Goal: Information Seeking & Learning: Compare options

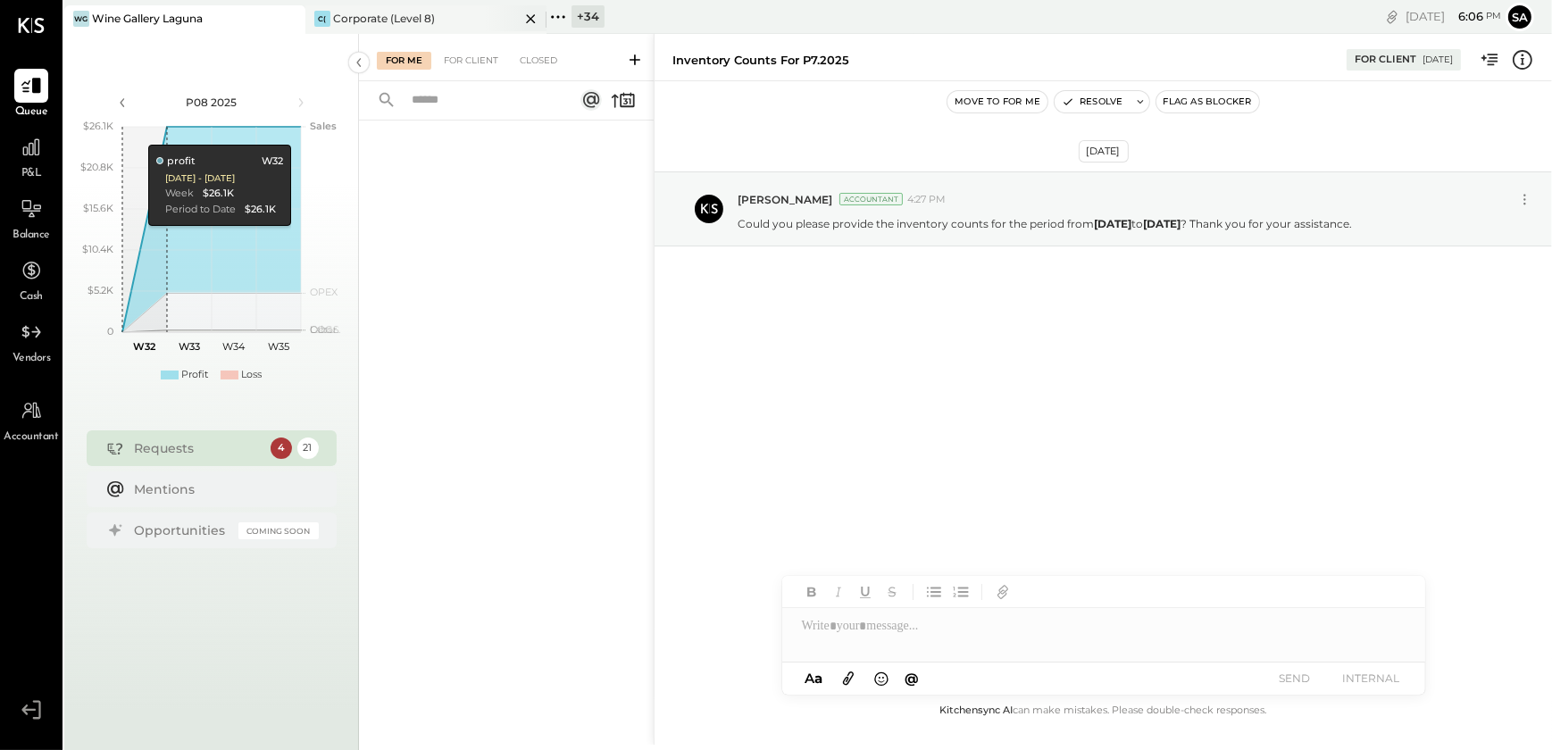
click at [527, 20] on icon at bounding box center [531, 18] width 22 height 21
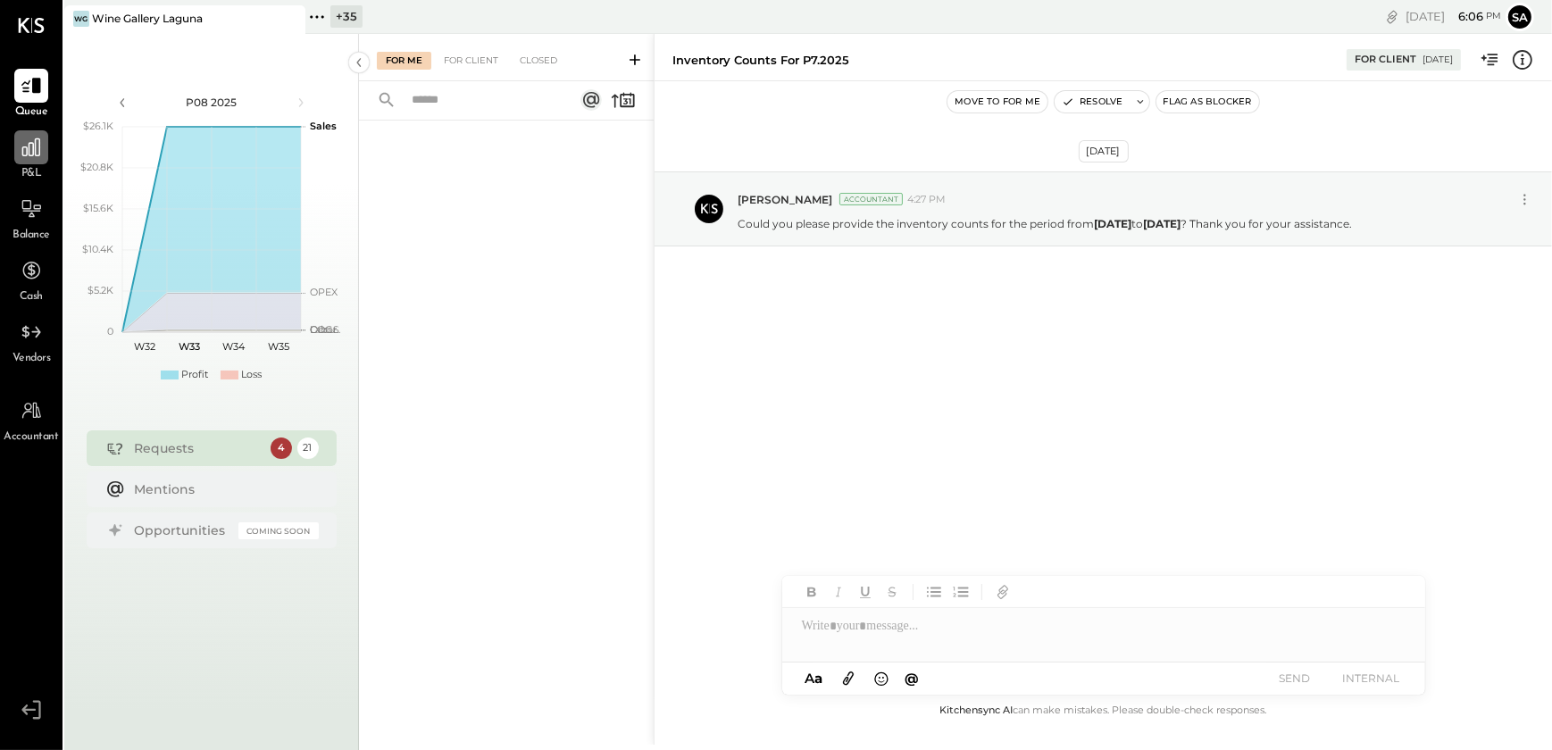
click at [30, 147] on icon at bounding box center [31, 147] width 23 height 23
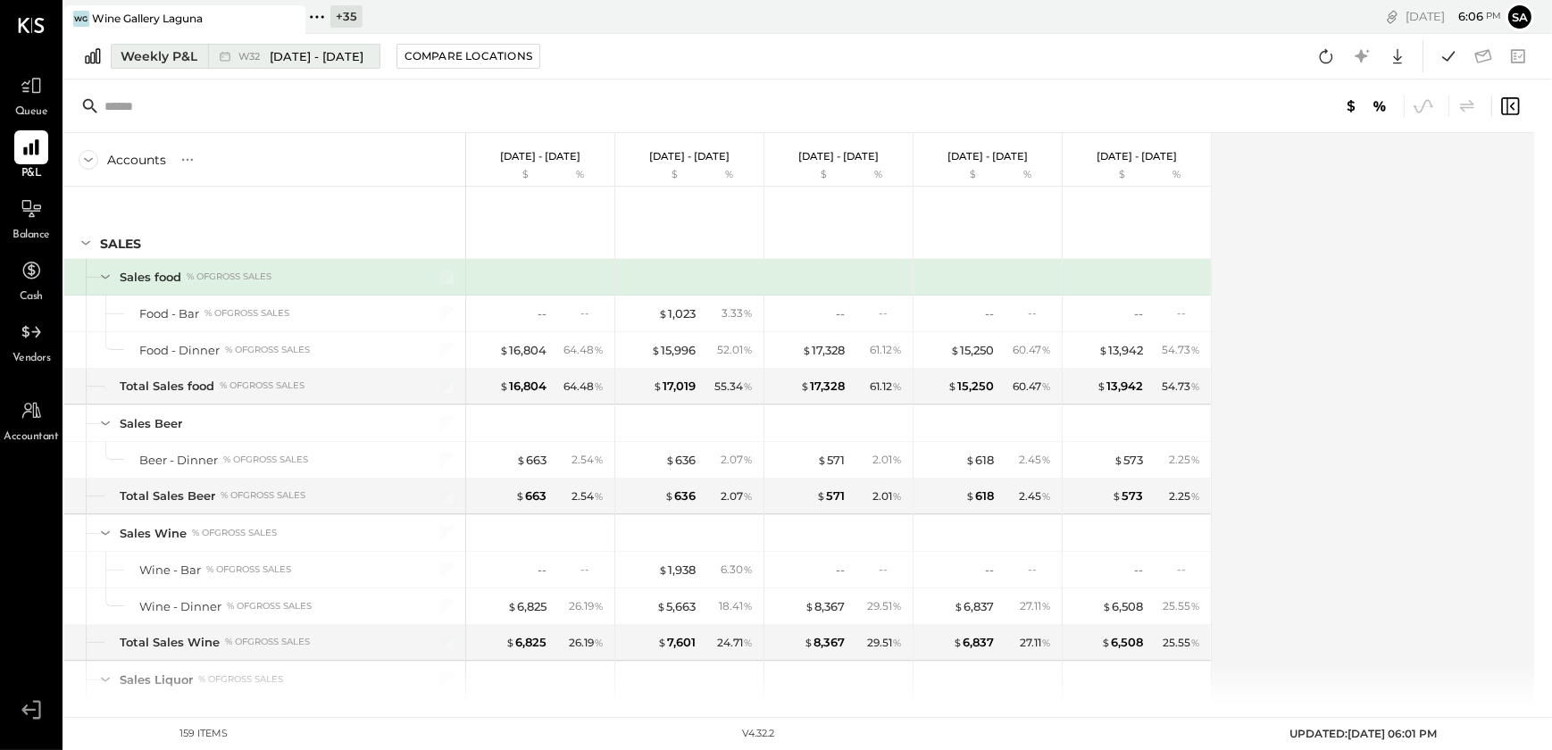
click at [160, 59] on div "Weekly P&L" at bounding box center [159, 56] width 77 height 18
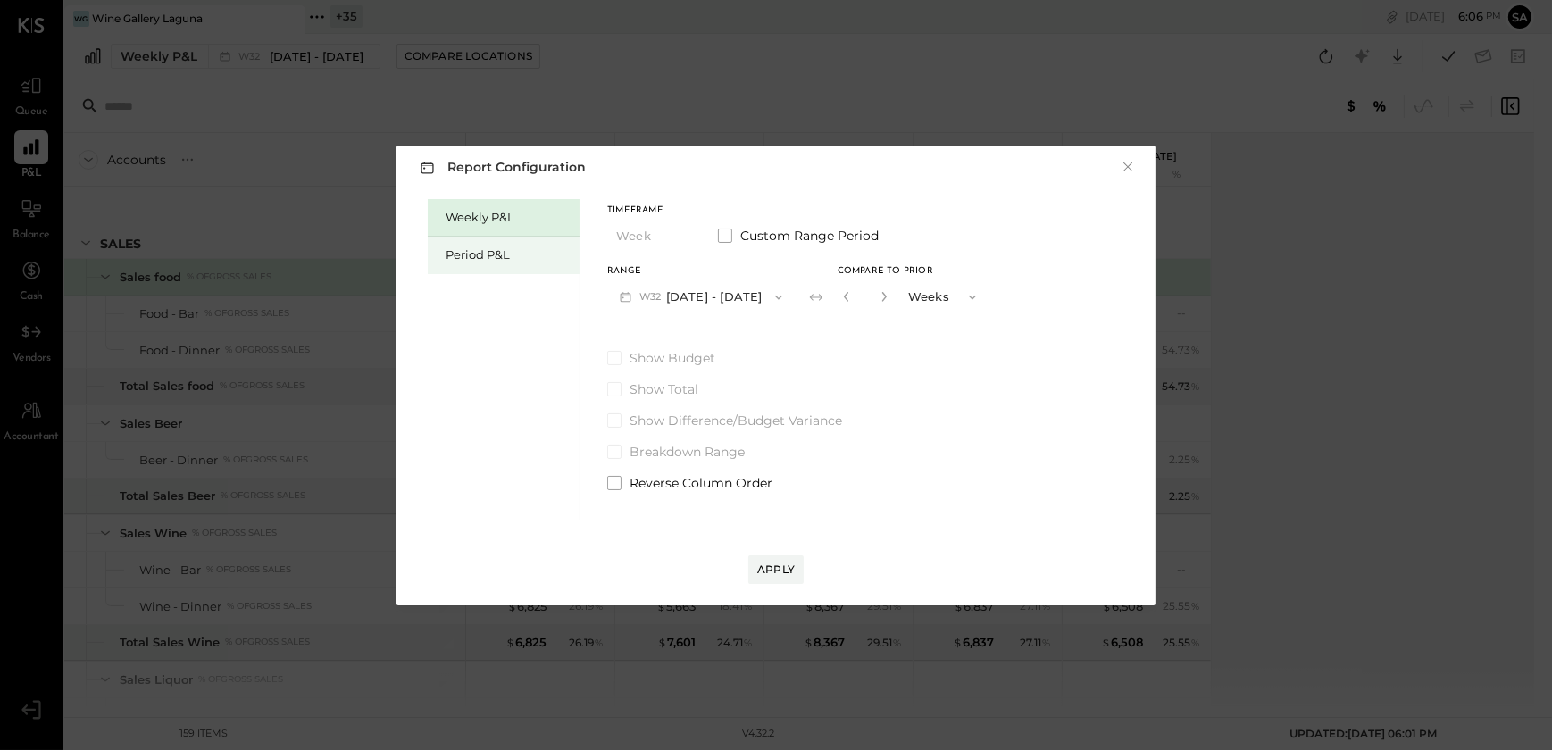
click at [481, 249] on div "Period P&L" at bounding box center [508, 255] width 125 height 17
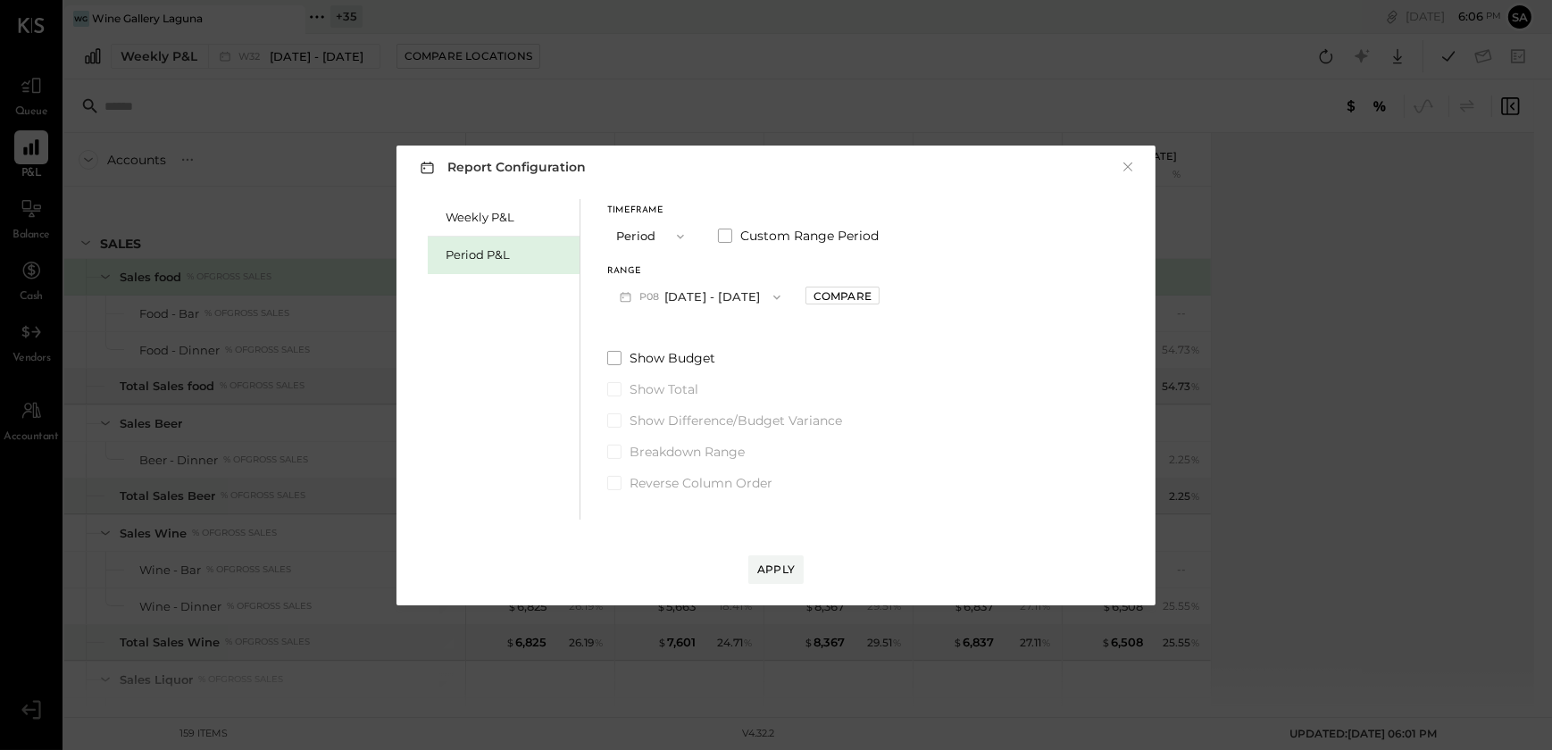
click at [706, 295] on button "P08 [DATE] - [DATE]" at bounding box center [700, 296] width 186 height 33
click at [675, 337] on span "[DATE] - [DATE]" at bounding box center [691, 336] width 85 height 15
click at [865, 295] on div "Compare" at bounding box center [843, 295] width 58 height 15
click at [890, 295] on button "button" at bounding box center [882, 297] width 14 height 20
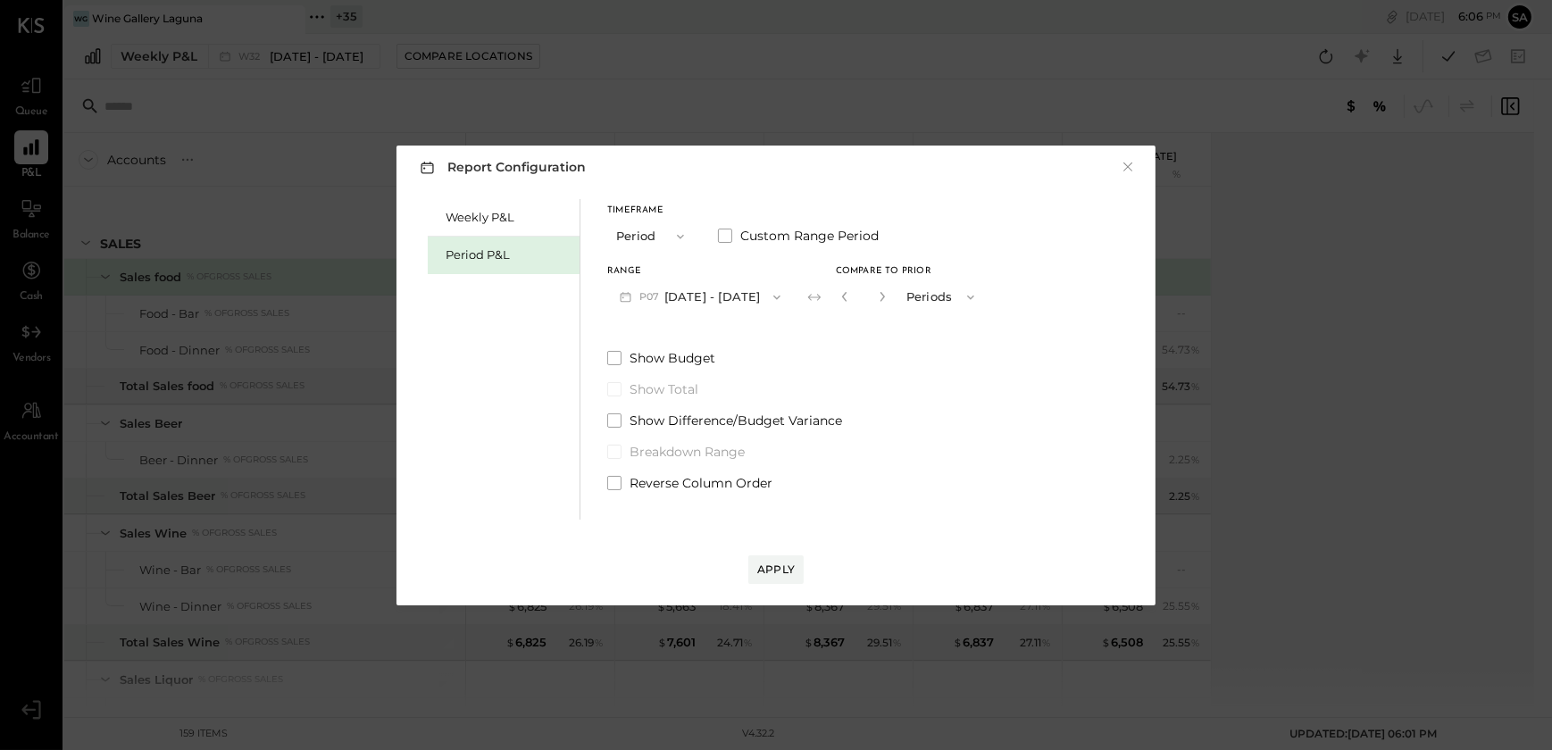
type input "*"
click at [786, 563] on div "Apply" at bounding box center [776, 569] width 38 height 15
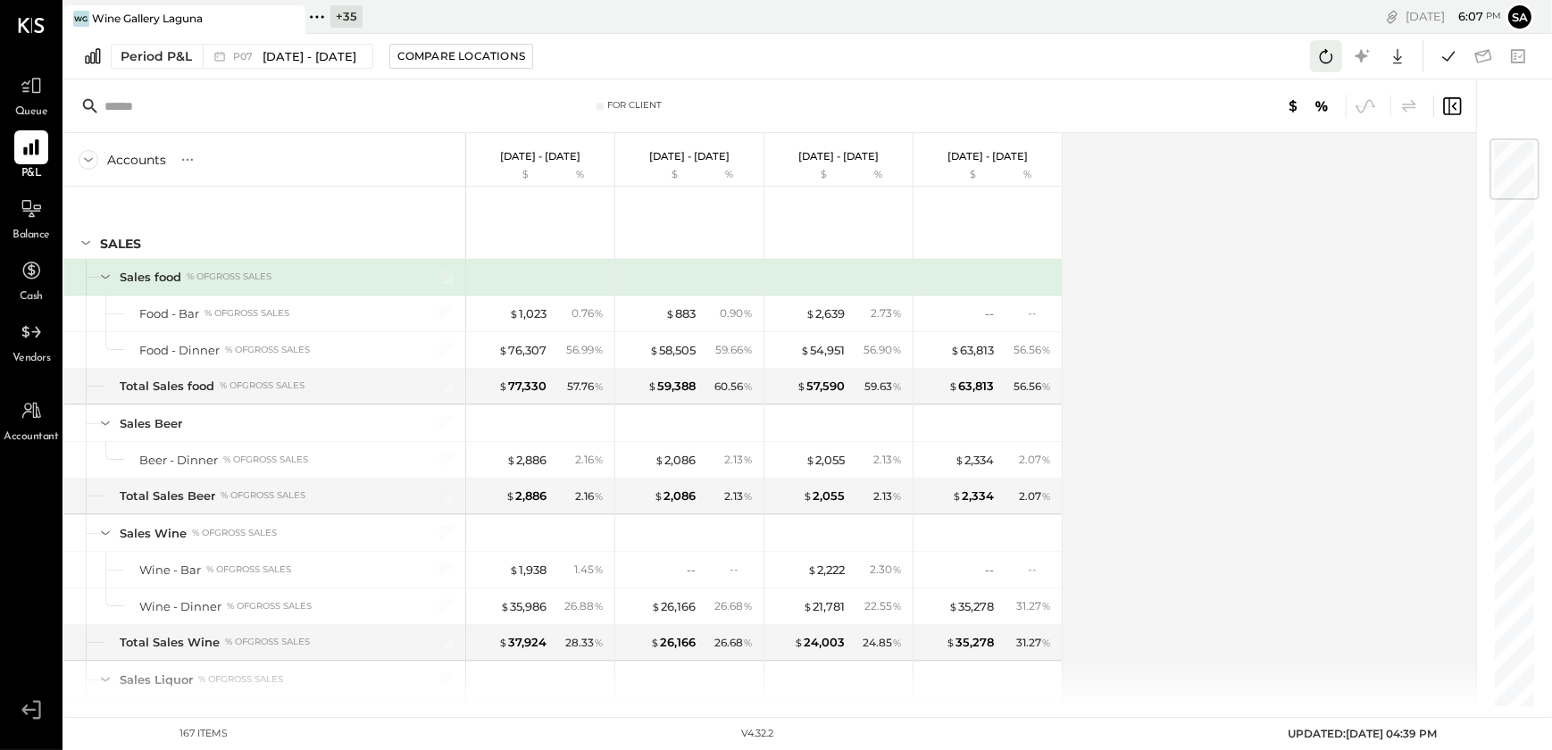
click at [1320, 58] on icon at bounding box center [1326, 56] width 23 height 23
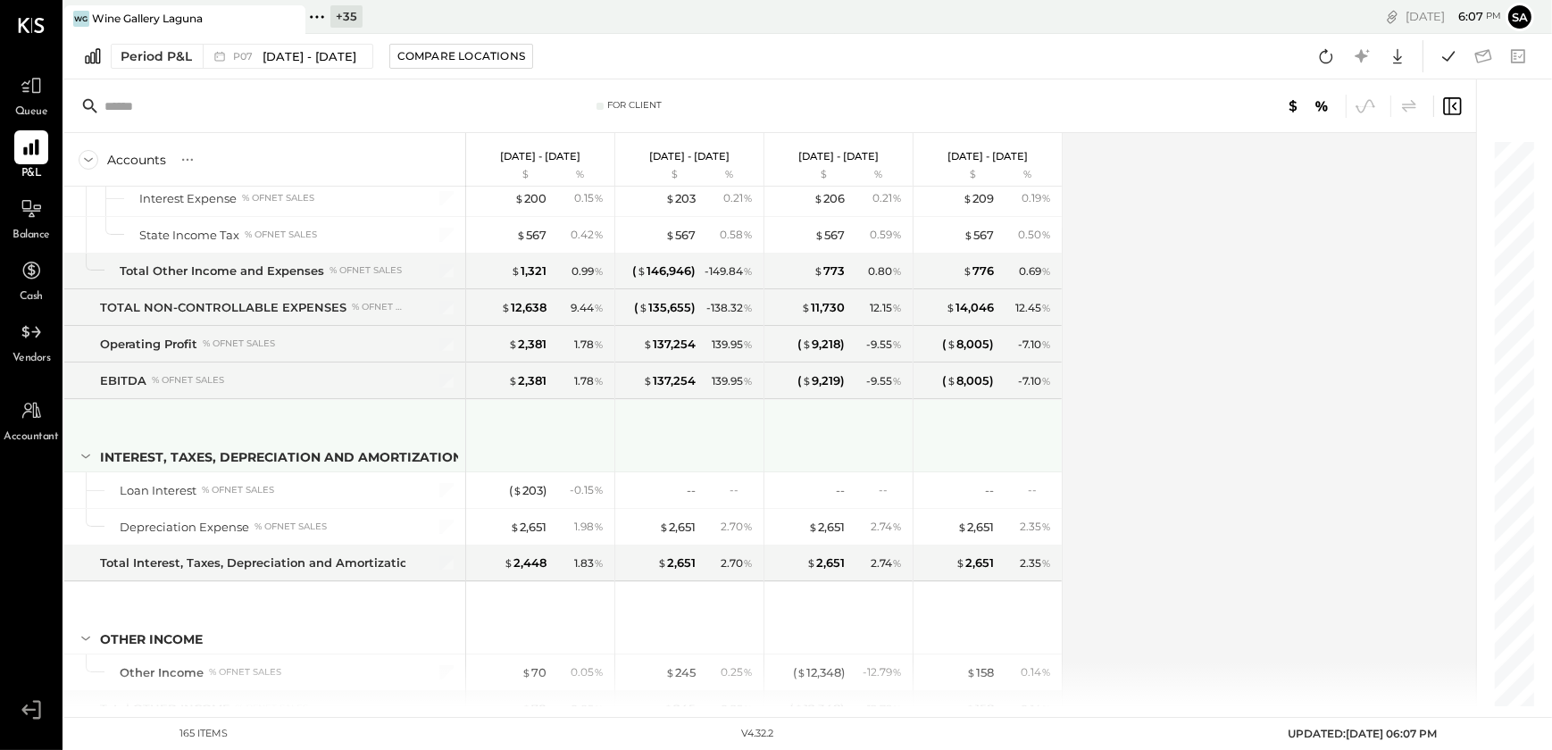
scroll to position [4961, 0]
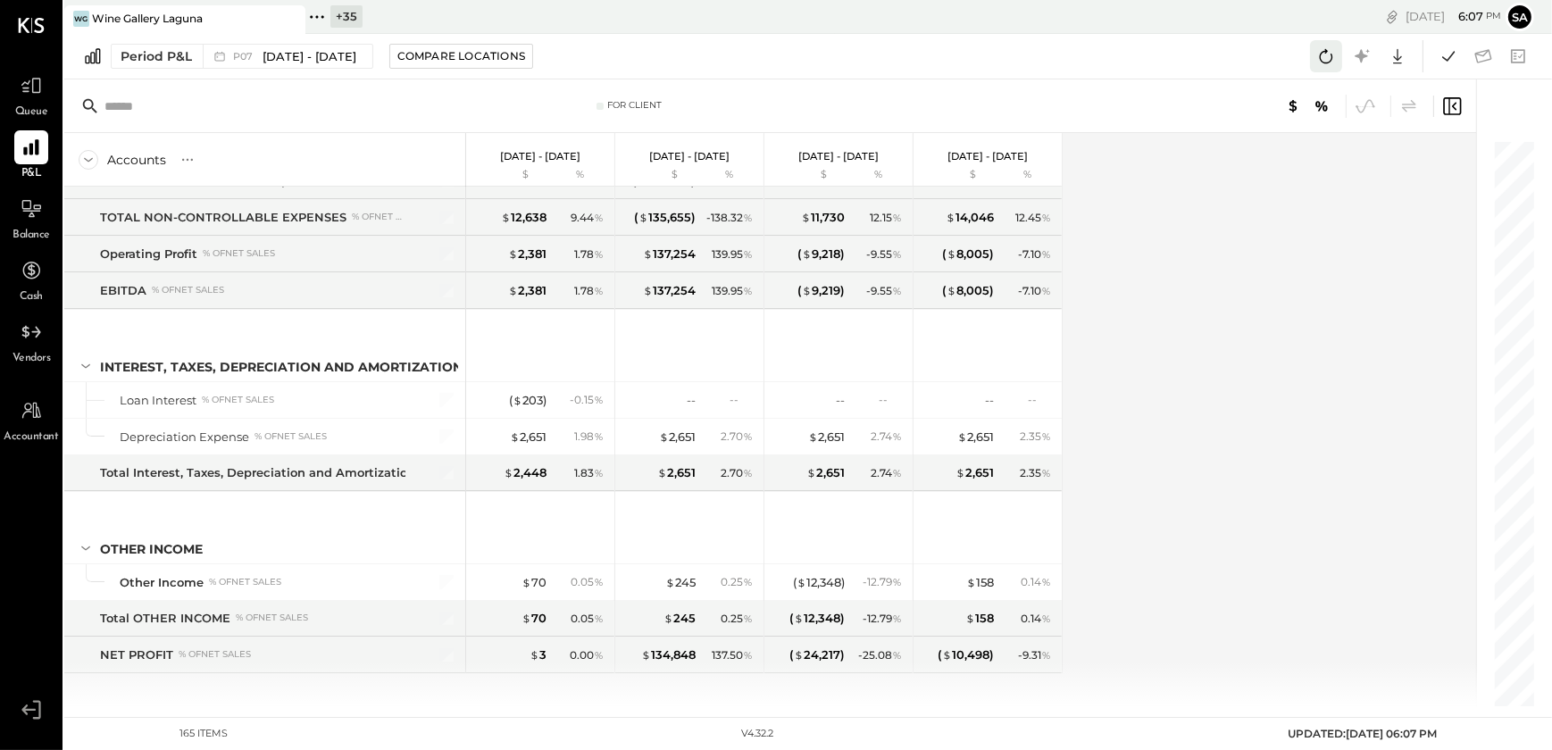
click at [1325, 54] on icon at bounding box center [1326, 56] width 23 height 23
click at [1438, 55] on icon at bounding box center [1448, 56] width 23 height 23
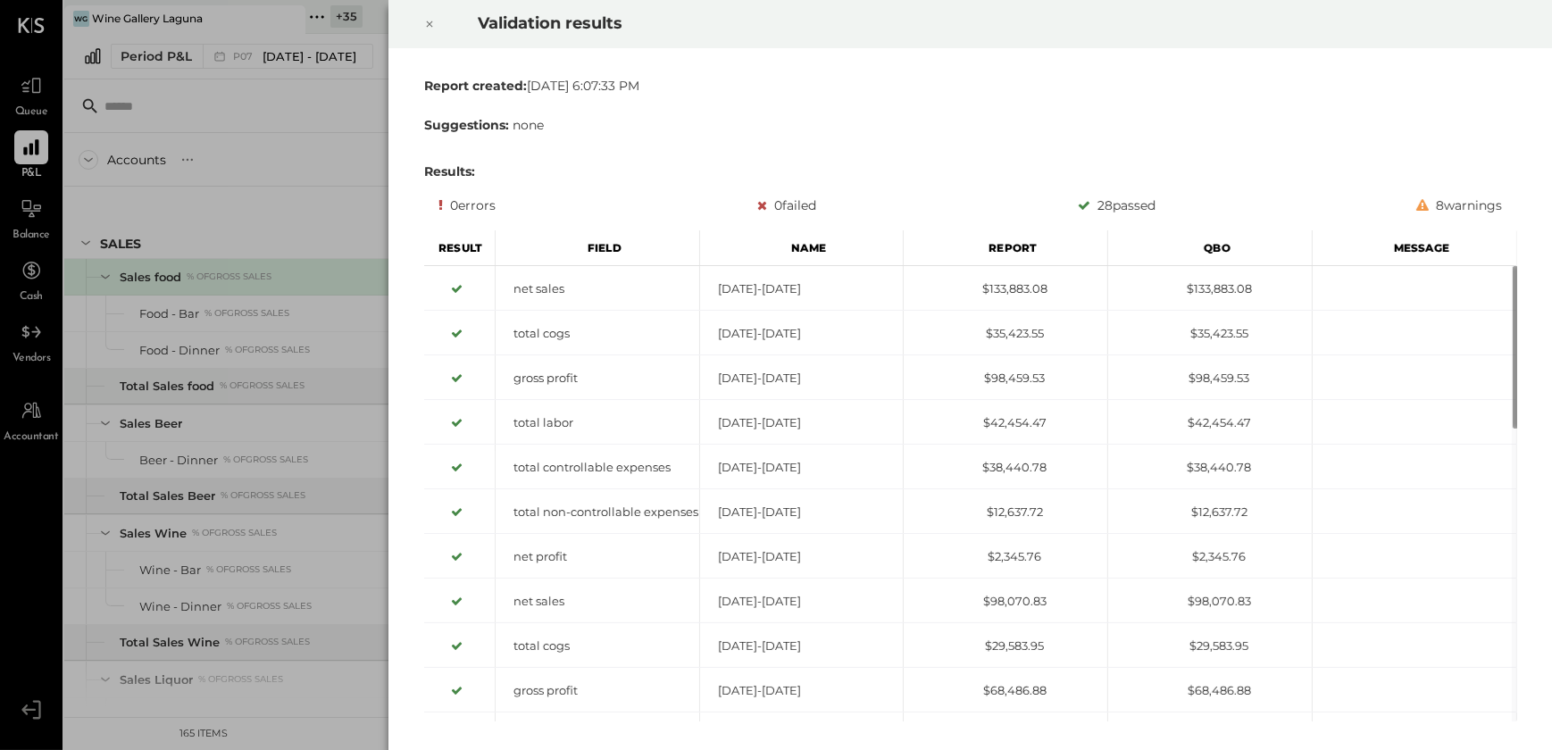
click at [412, 25] on div at bounding box center [429, 24] width 39 height 50
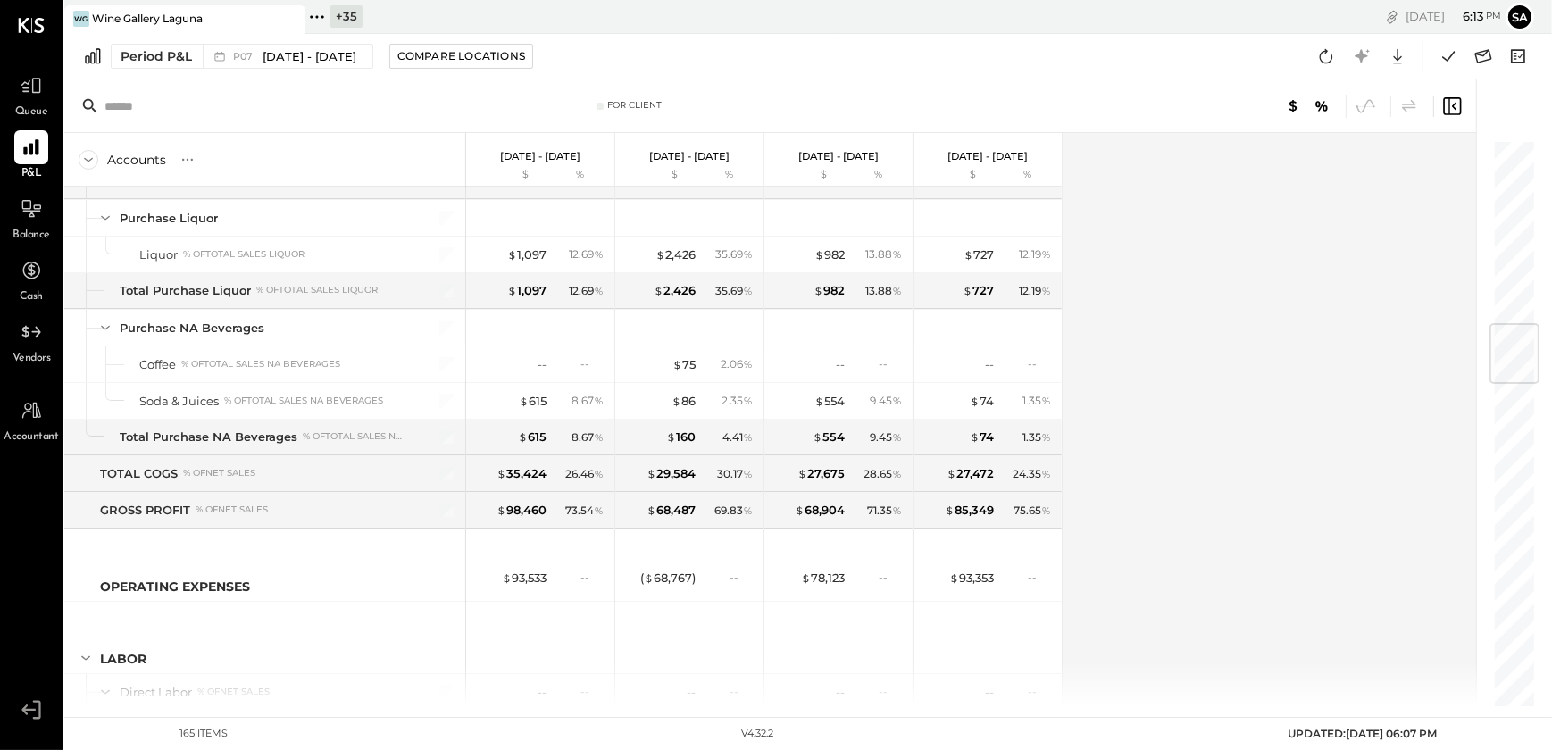
scroll to position [1722, 0]
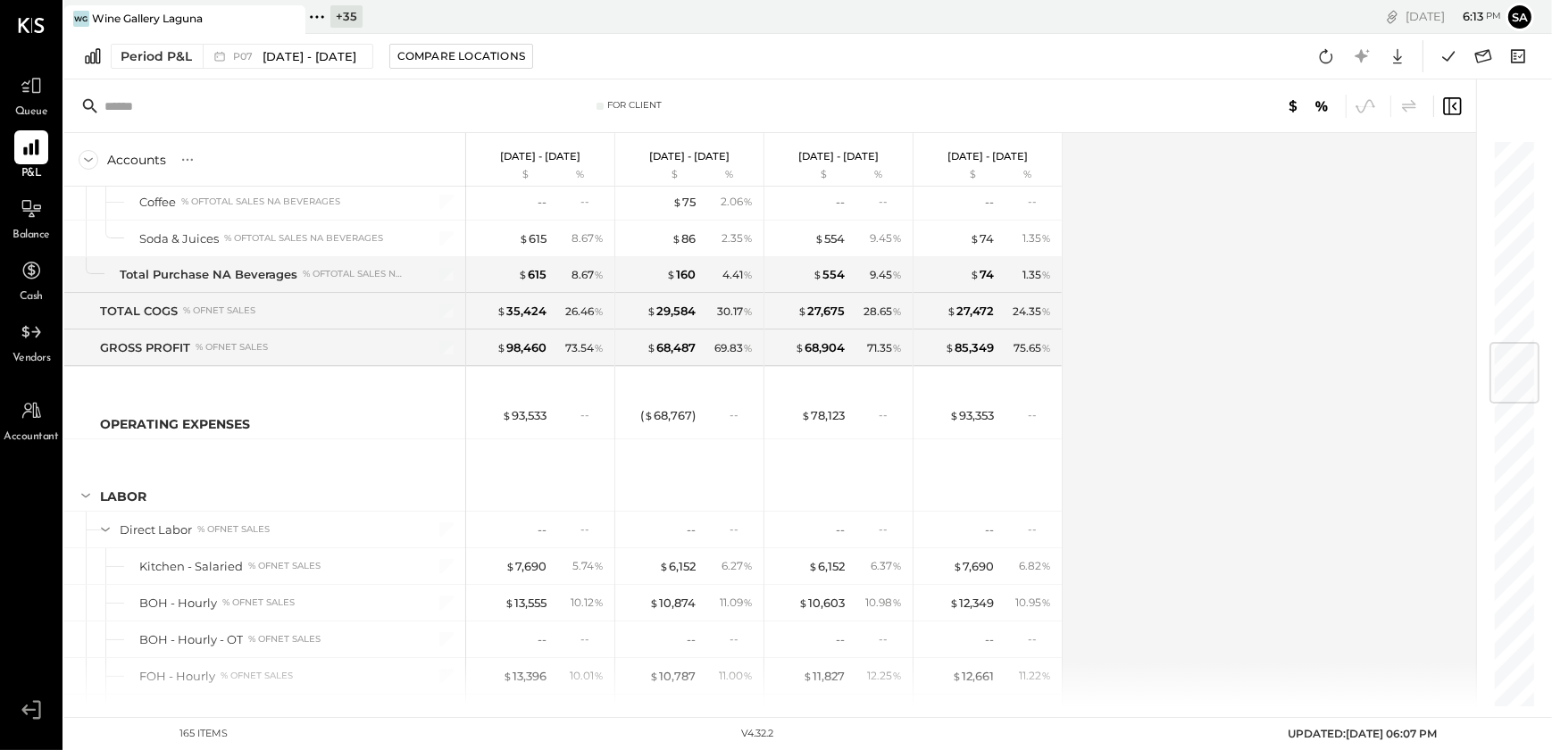
click at [1173, 442] on div "Accounts S % GL [DATE] - [DATE] $ % [DATE] - [DATE] $ % [DATE] - [DATE] $ % [DA…" at bounding box center [771, 419] width 1415 height 573
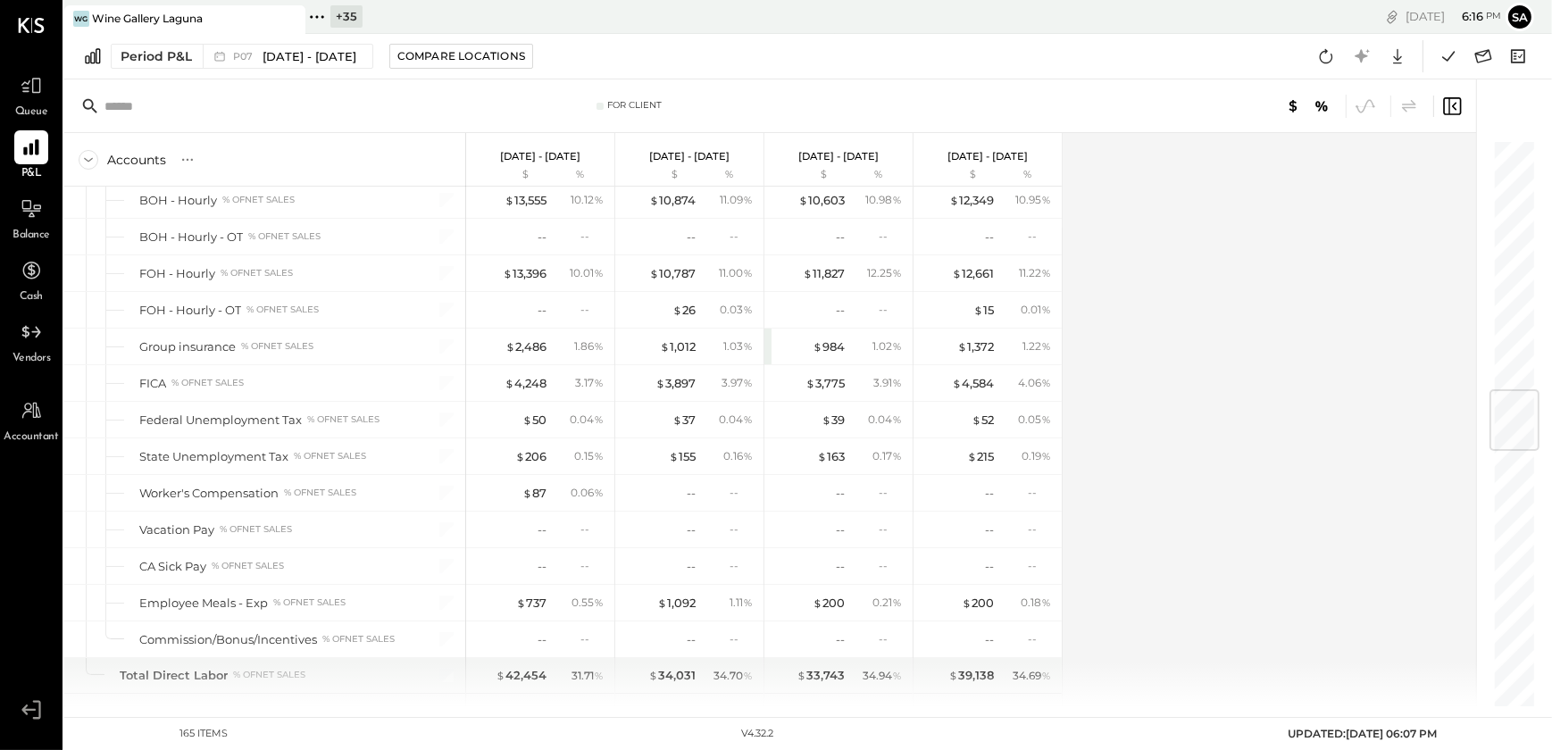
scroll to position [2044, 0]
